Goal: Navigation & Orientation: Find specific page/section

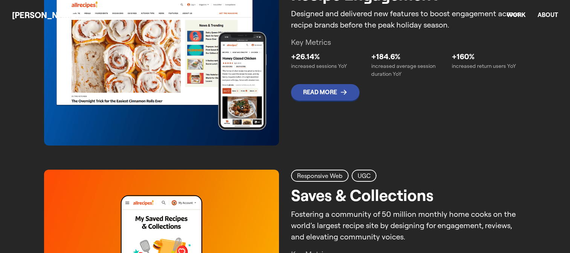
scroll to position [355, 0]
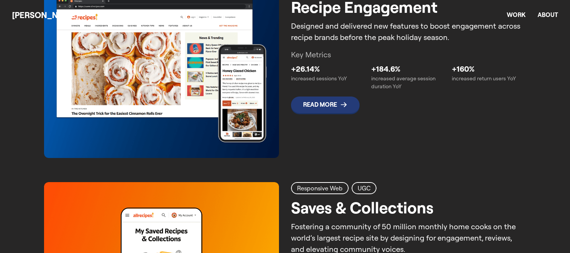
click at [332, 108] on span "Read More" at bounding box center [325, 104] width 68 height 17
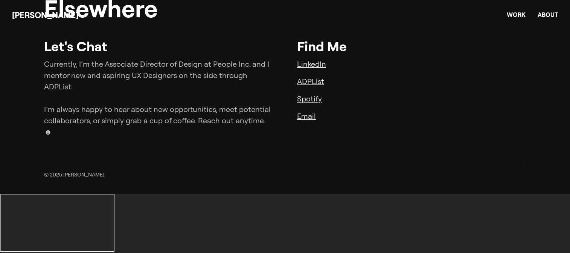
scroll to position [2942, 0]
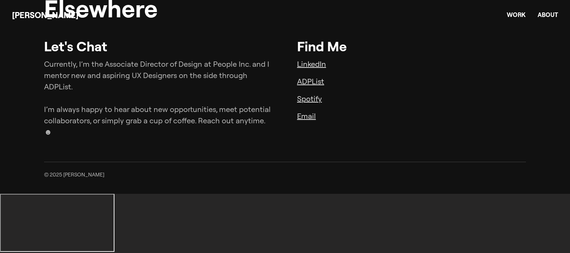
scroll to position [2998, 0]
click at [520, 13] on link "Work" at bounding box center [516, 15] width 19 height 8
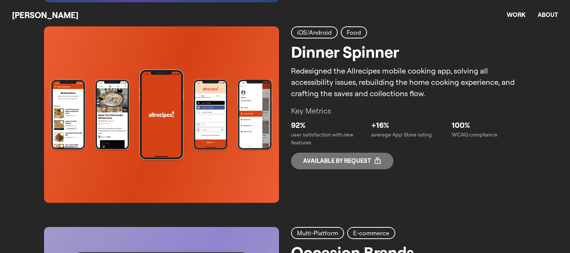
scroll to position [918, 0]
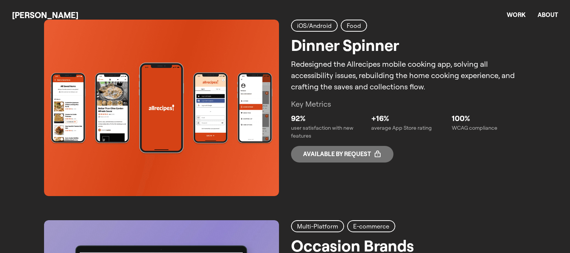
click at [355, 86] on p "Redesigned the Allrecipes mobile cooking app, solving all accessibility issues,…" at bounding box center [408, 75] width 235 height 34
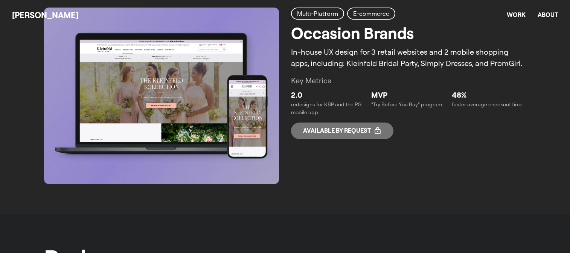
scroll to position [1122, 0]
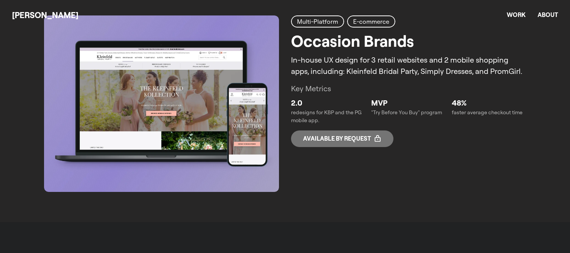
click at [351, 140] on p "Available by request" at bounding box center [337, 138] width 68 height 7
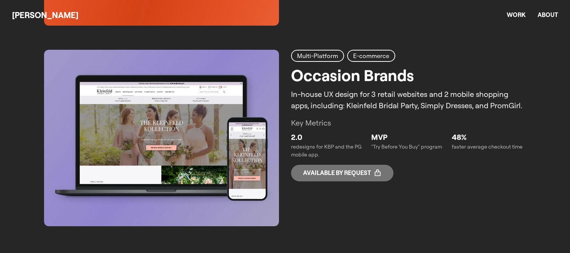
scroll to position [1117, 0]
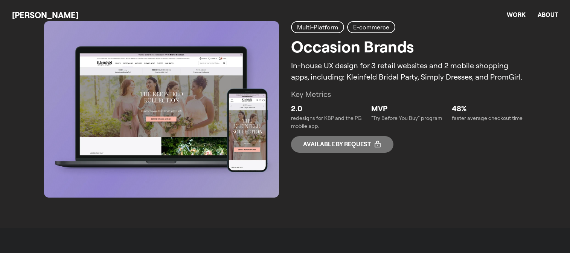
click at [428, 183] on link "Multi-Platform E-commerce Occasion Brands In-house UX design for 3 retail websi…" at bounding box center [285, 109] width 482 height 176
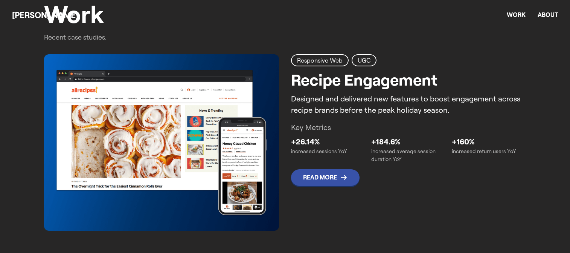
scroll to position [283, 0]
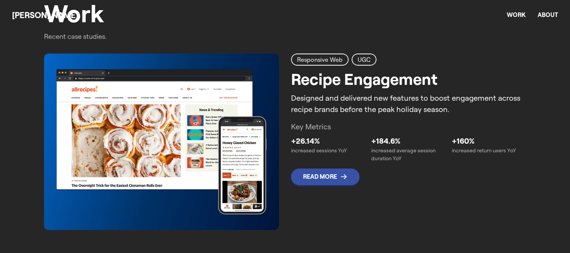
click at [371, 70] on h2 "Recipe Engagement" at bounding box center [364, 79] width 146 height 24
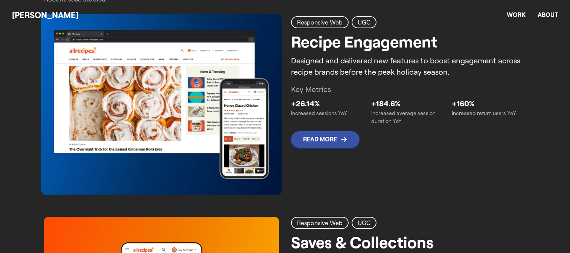
scroll to position [318, 0]
